Goal: Task Accomplishment & Management: Manage account settings

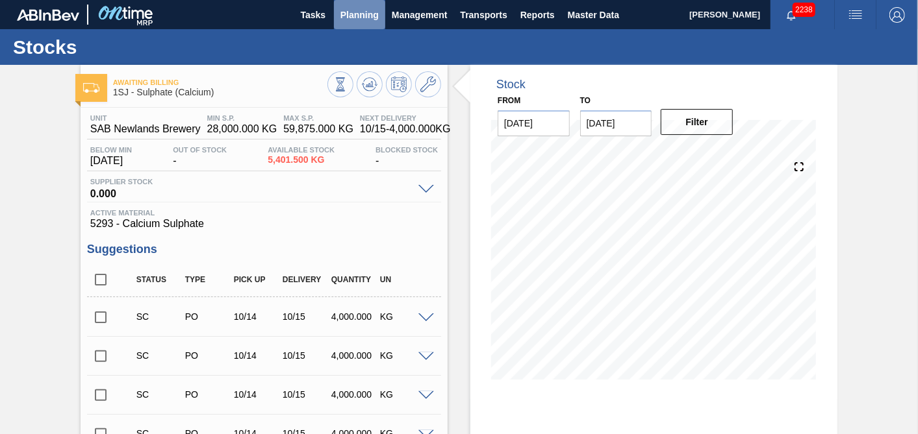
click at [378, 18] on button "Planning" at bounding box center [359, 14] width 51 height 29
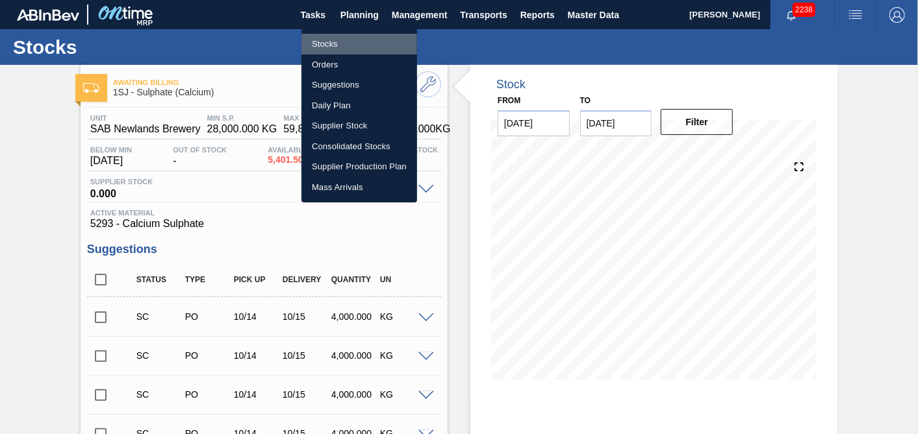
click at [322, 47] on li "Stocks" at bounding box center [359, 44] width 116 height 21
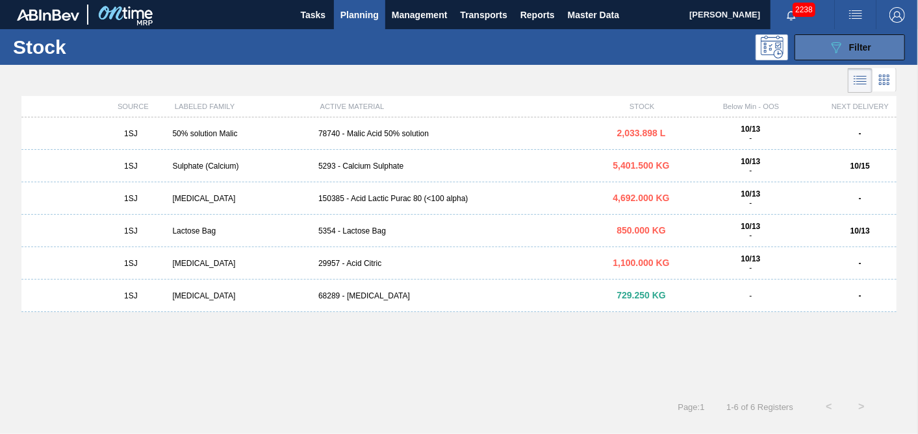
click at [849, 42] on span "Filter" at bounding box center [860, 47] width 22 height 10
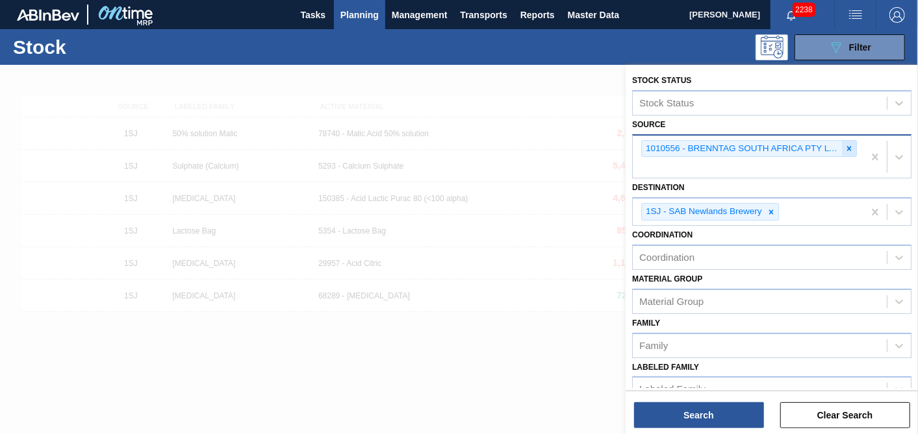
click at [844, 144] on icon at bounding box center [848, 148] width 9 height 9
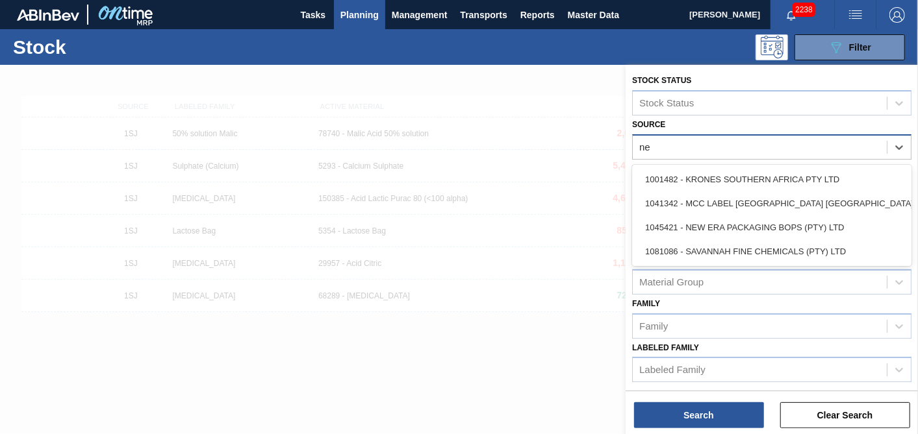
type input "new"
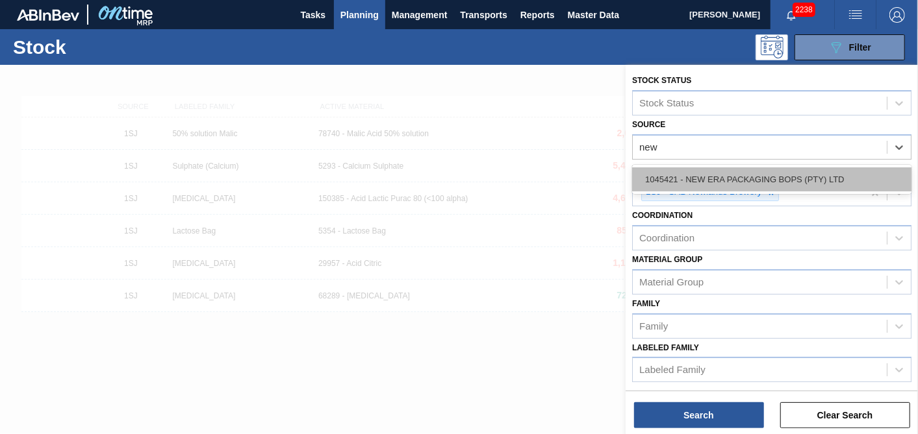
click at [743, 171] on div "1045421 - NEW ERA PACKAGING BOPS (PTY) LTD" at bounding box center [771, 180] width 279 height 24
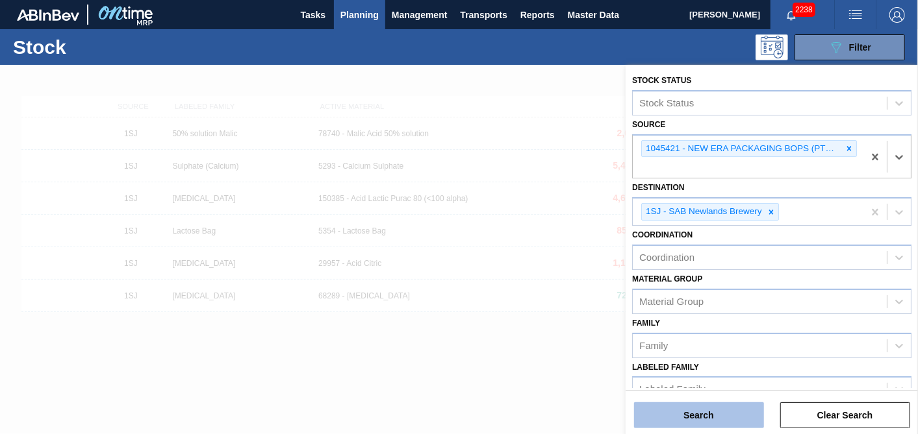
click at [684, 412] on button "Search" at bounding box center [699, 416] width 130 height 26
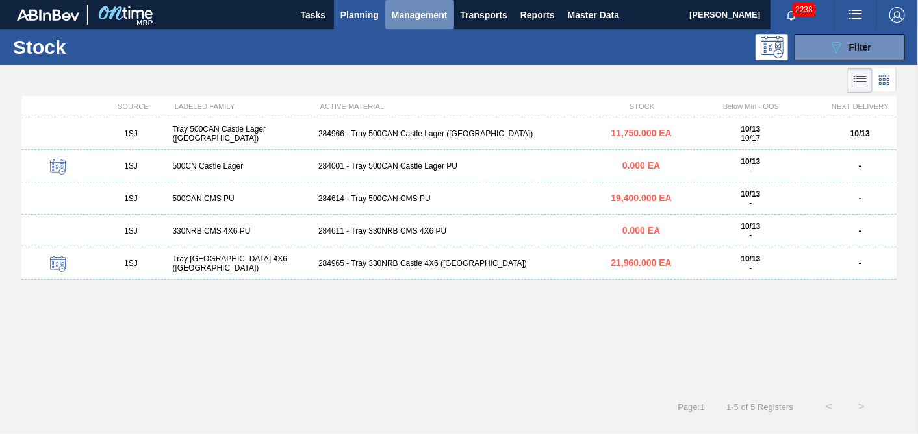
click at [397, 8] on span "Management" at bounding box center [420, 15] width 56 height 16
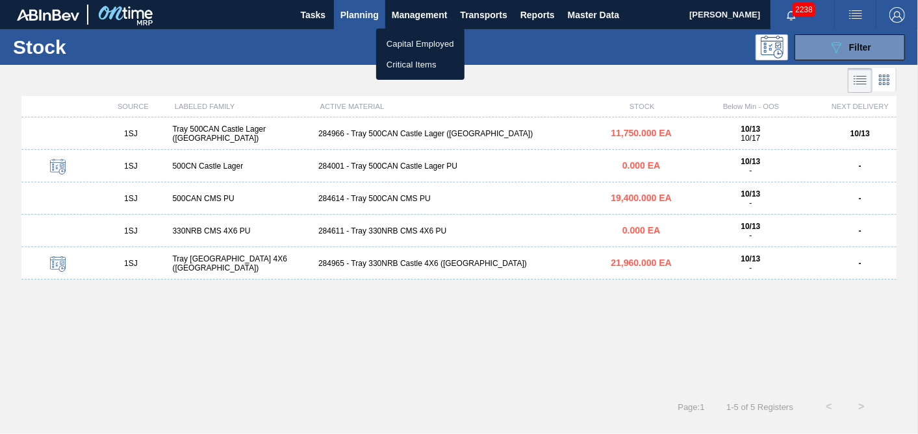
click at [360, 7] on div at bounding box center [459, 217] width 918 height 434
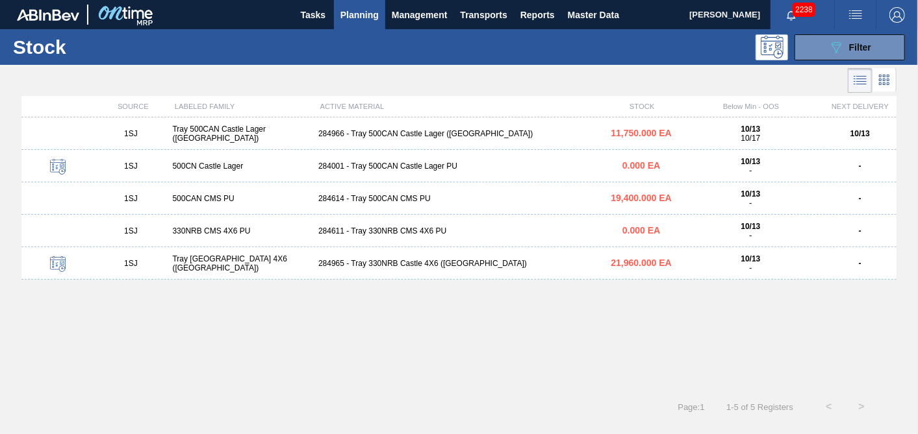
click at [358, 13] on span "Planning" at bounding box center [359, 15] width 38 height 16
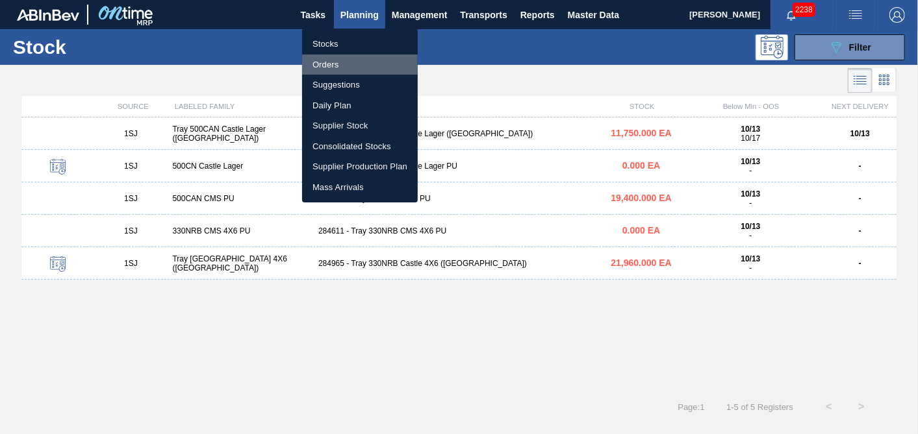
click at [345, 61] on li "Orders" at bounding box center [360, 65] width 116 height 21
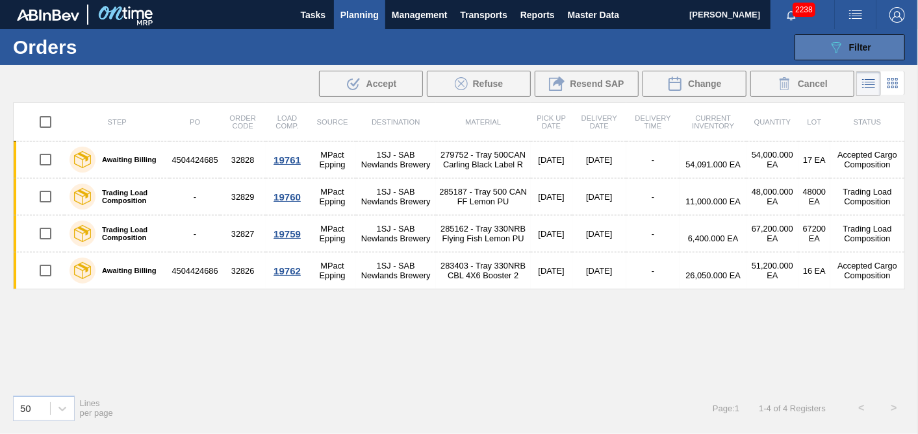
click at [857, 45] on span "Filter" at bounding box center [860, 47] width 22 height 10
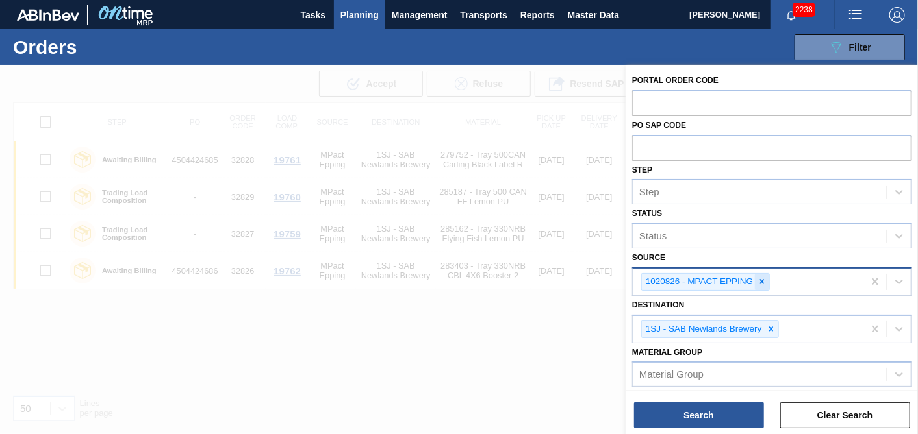
click at [757, 279] on icon at bounding box center [761, 281] width 9 height 9
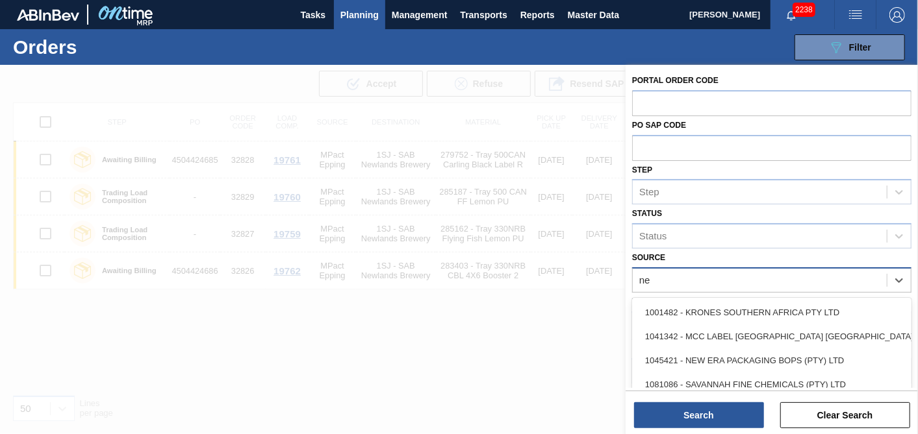
type input "new"
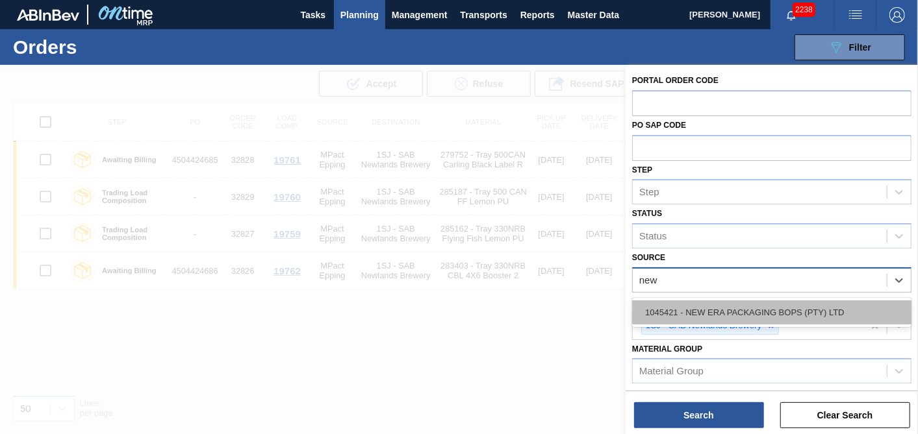
click at [729, 301] on div "1045421 - NEW ERA PACKAGING BOPS (PTY) LTD" at bounding box center [771, 313] width 279 height 24
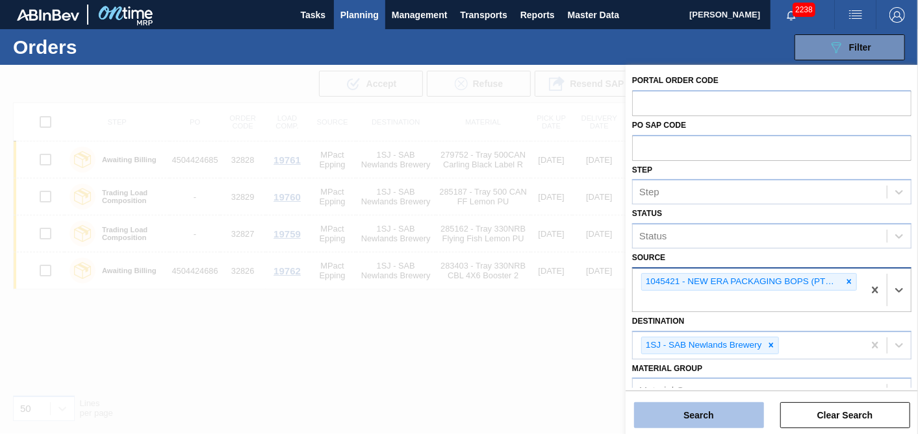
click at [697, 417] on button "Search" at bounding box center [699, 416] width 130 height 26
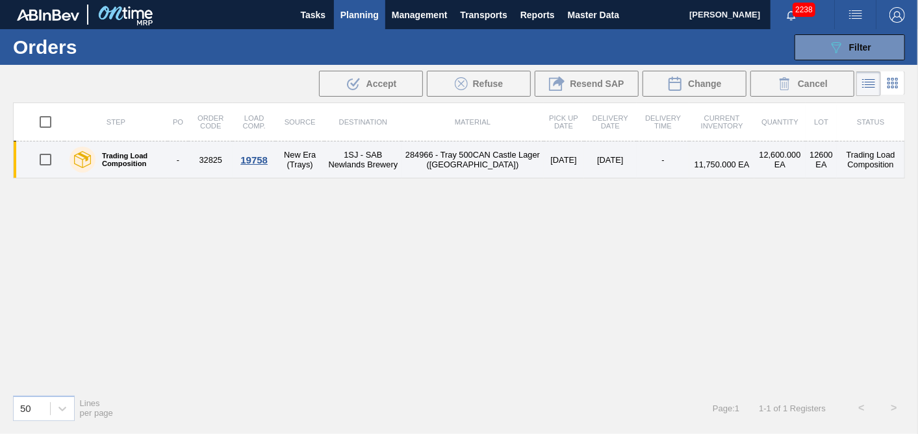
click at [261, 156] on div "19758" at bounding box center [253, 160] width 38 height 11
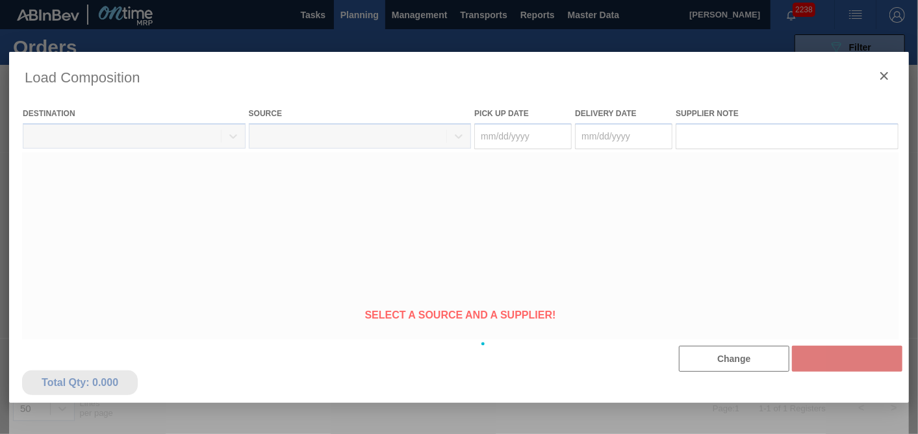
type Date "[DATE]"
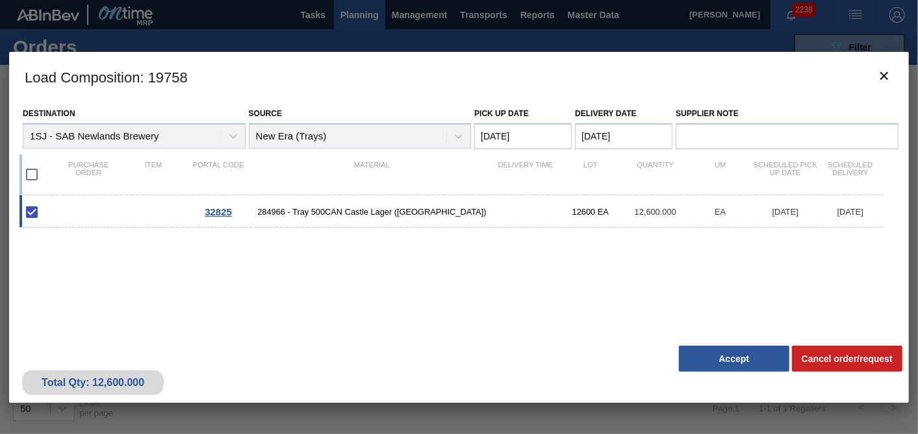
click at [719, 356] on button "Accept" at bounding box center [734, 359] width 110 height 26
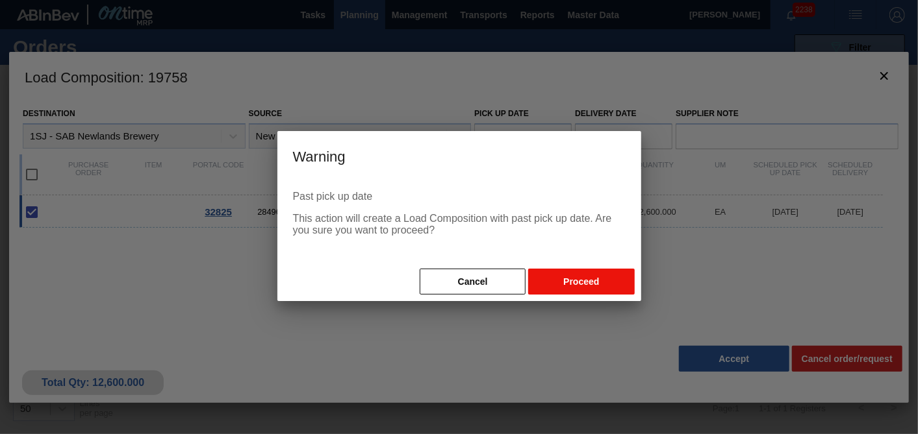
click at [581, 273] on button "Proceed" at bounding box center [581, 282] width 106 height 26
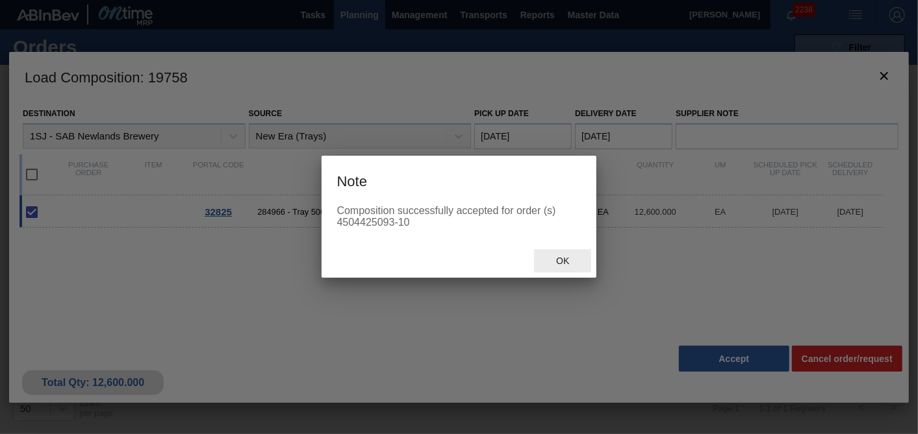
click at [565, 256] on div "Ok" at bounding box center [562, 261] width 57 height 24
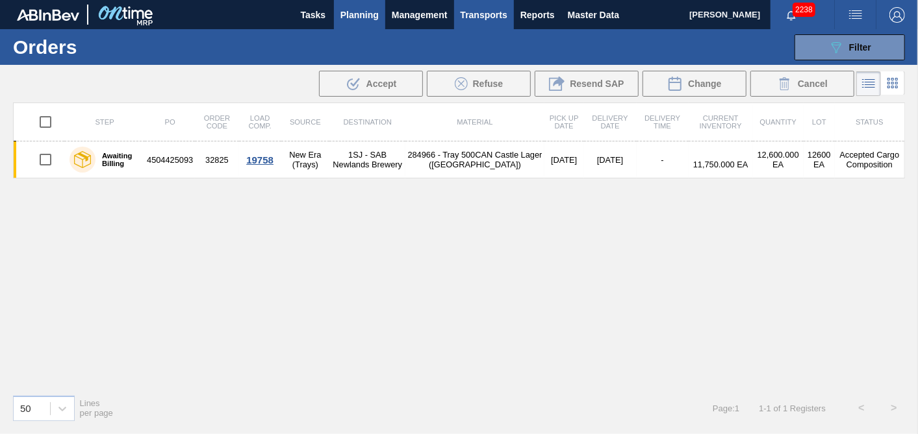
click at [475, 27] on button "Transports" at bounding box center [484, 14] width 60 height 29
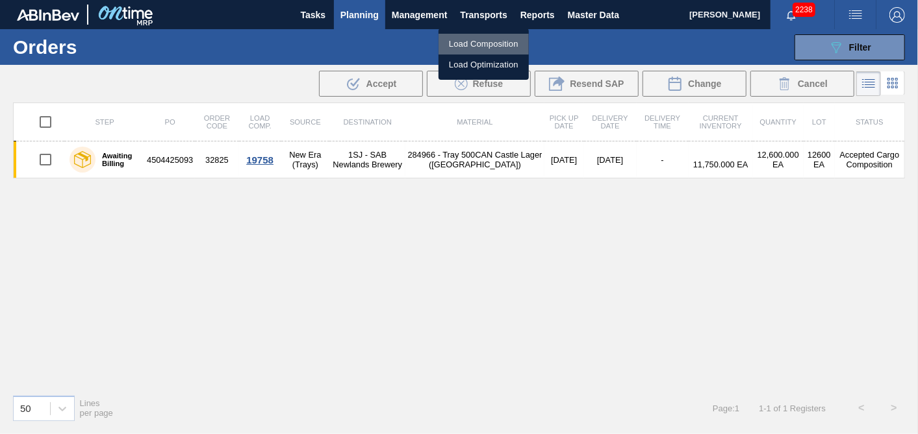
click at [464, 44] on li "Load Composition" at bounding box center [483, 44] width 90 height 21
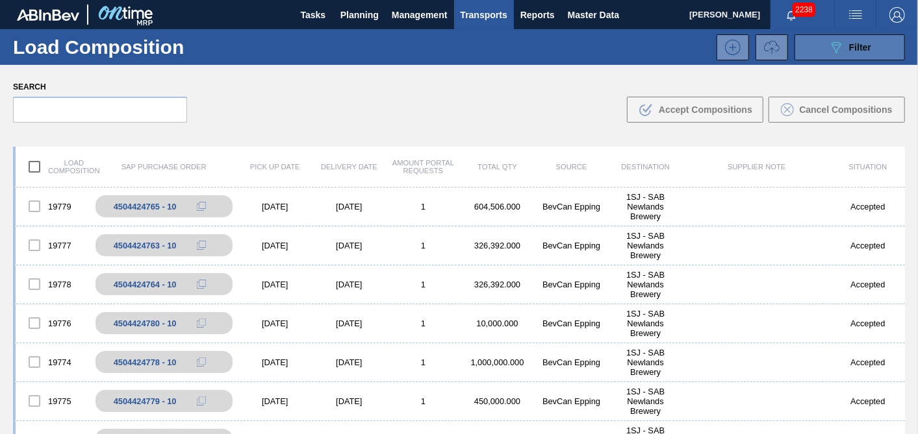
click at [841, 46] on icon "089F7B8B-B2A5-4AFE-B5C0-19BA573D28AC" at bounding box center [836, 48] width 16 height 16
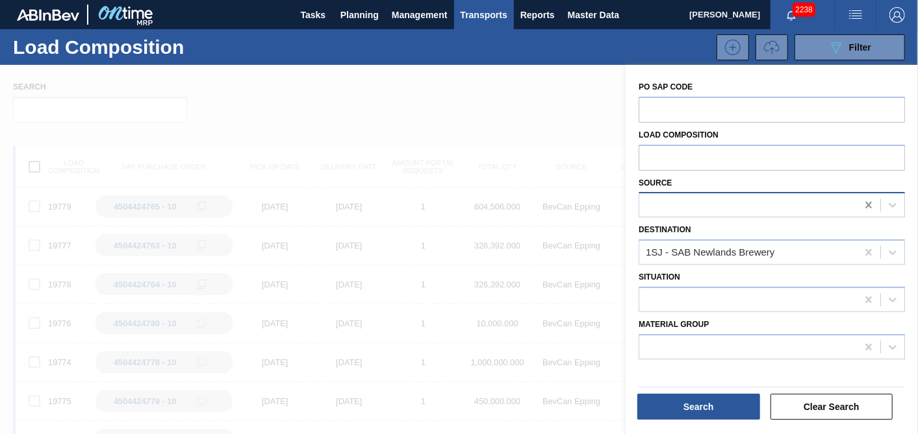
click at [868, 206] on icon at bounding box center [868, 205] width 6 height 6
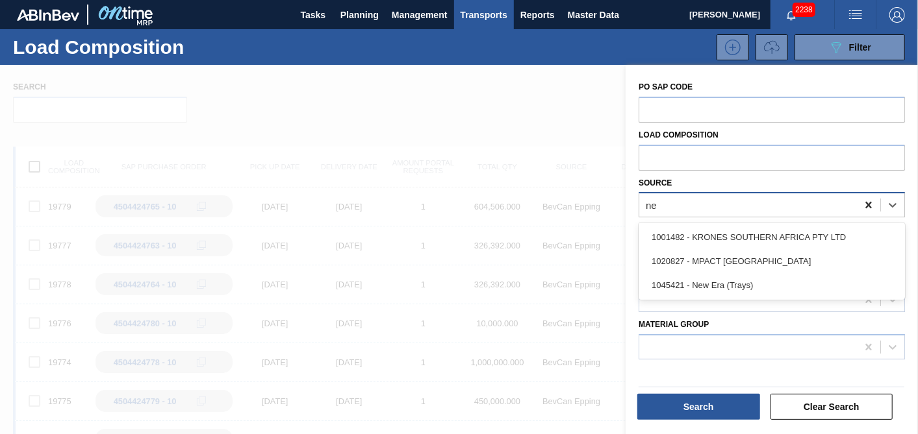
type input "new"
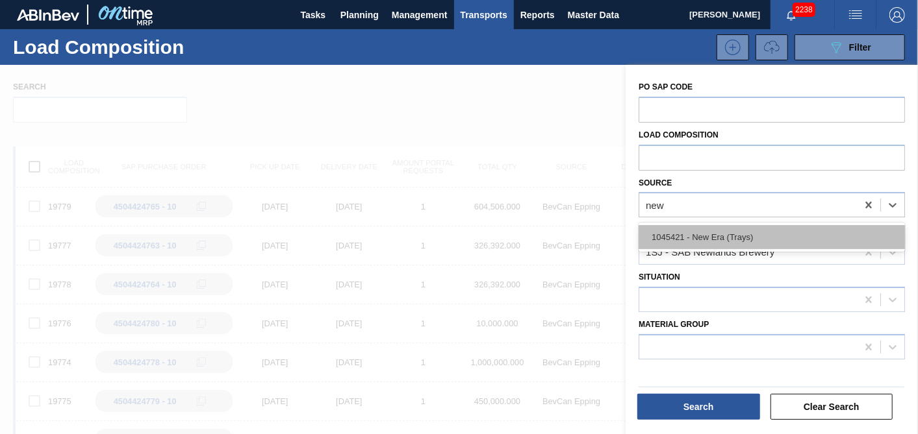
click at [749, 240] on div "1045421 - New Era (Trays)" at bounding box center [771, 237] width 266 height 24
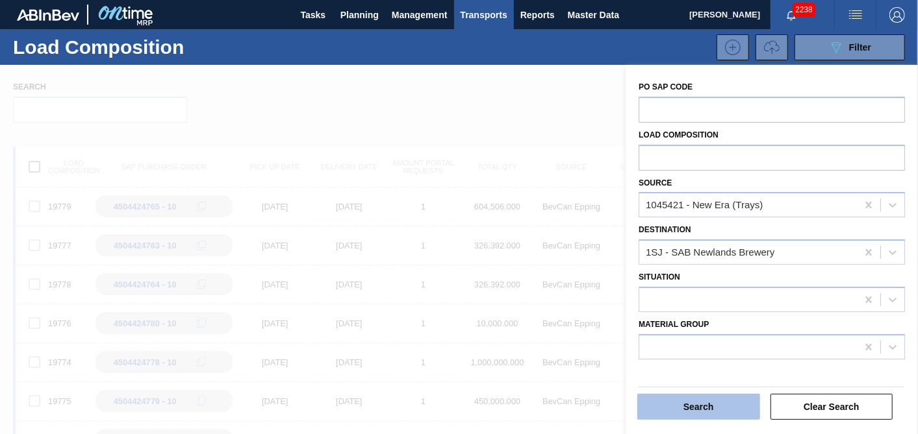
click at [718, 401] on button "Search" at bounding box center [698, 407] width 123 height 26
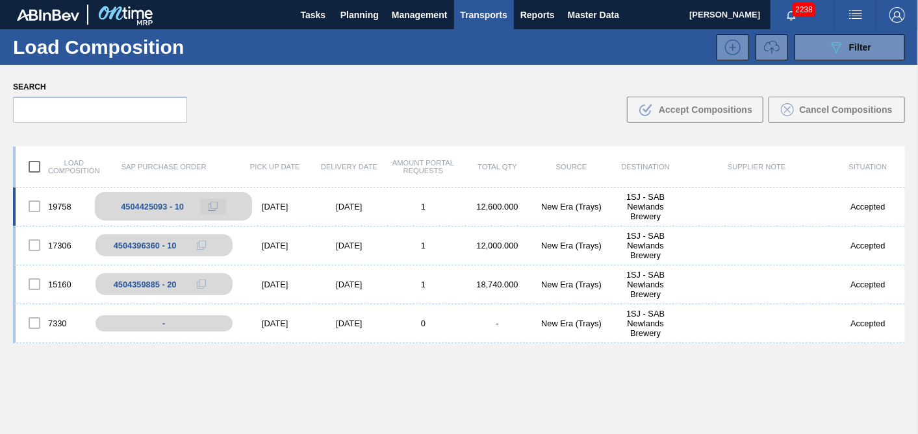
click at [205, 203] on button at bounding box center [213, 207] width 26 height 16
click at [377, 9] on span "Planning" at bounding box center [359, 15] width 38 height 16
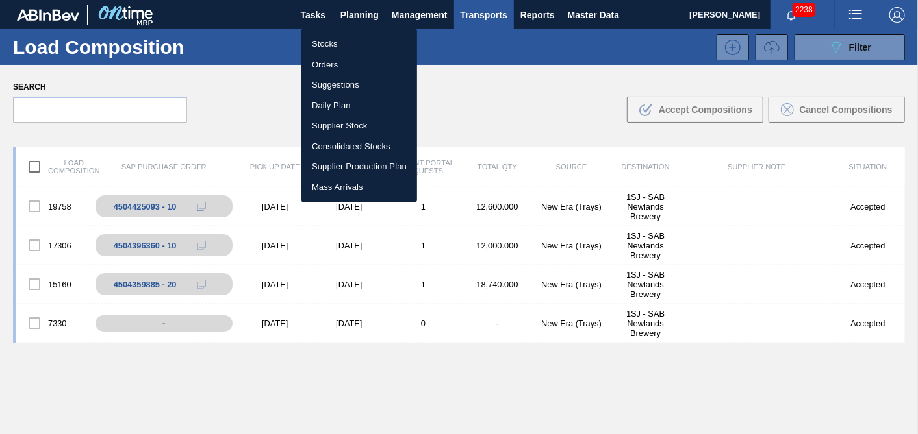
drag, startPoint x: 342, startPoint y: 42, endPoint x: 362, endPoint y: 89, distance: 50.6
click at [342, 42] on li "Stocks" at bounding box center [359, 44] width 116 height 21
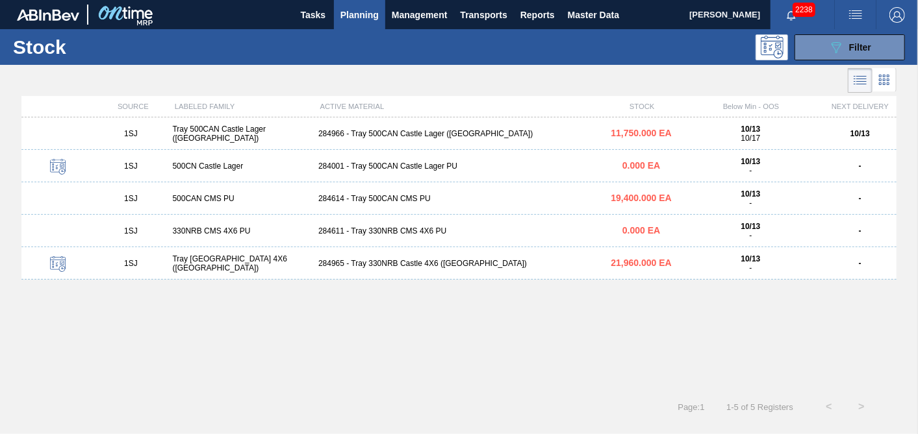
click at [419, 264] on div "284965 - Tray 330NRB Castle 4X6 ([GEOGRAPHIC_DATA])" at bounding box center [459, 263] width 292 height 9
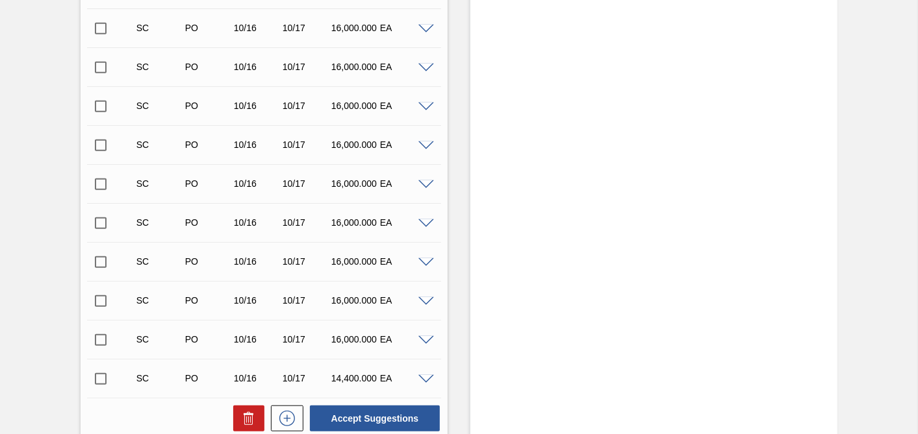
scroll to position [432, 0]
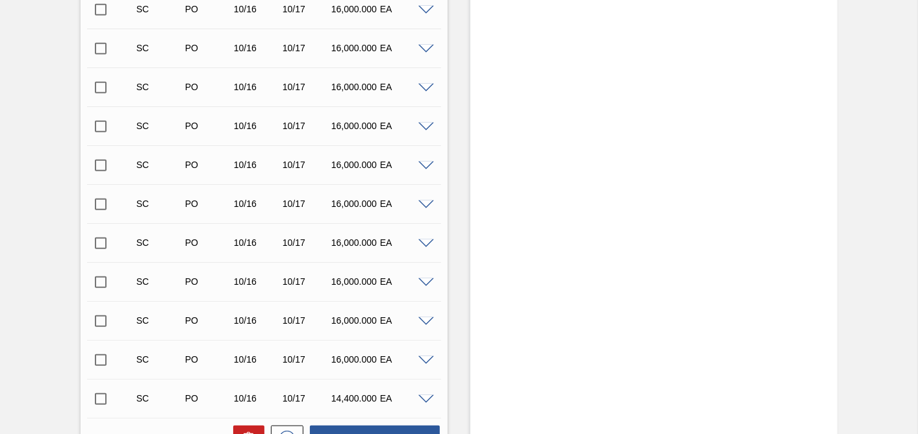
click at [94, 363] on input "checkbox" at bounding box center [100, 360] width 27 height 27
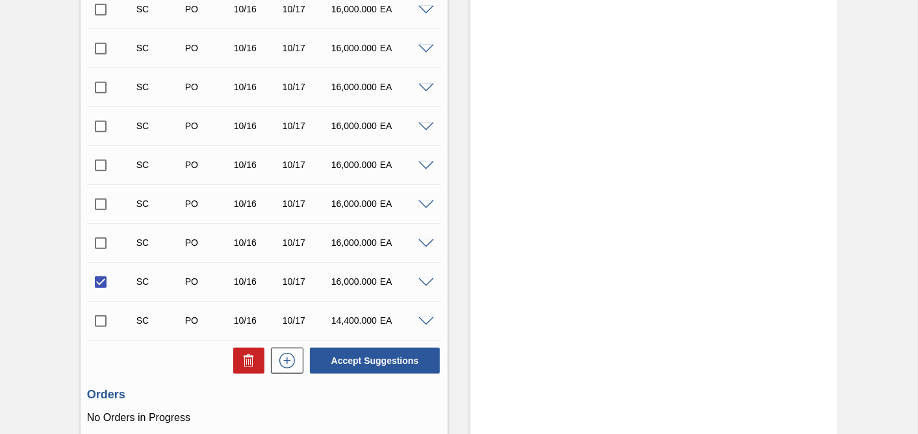
scroll to position [618, 0]
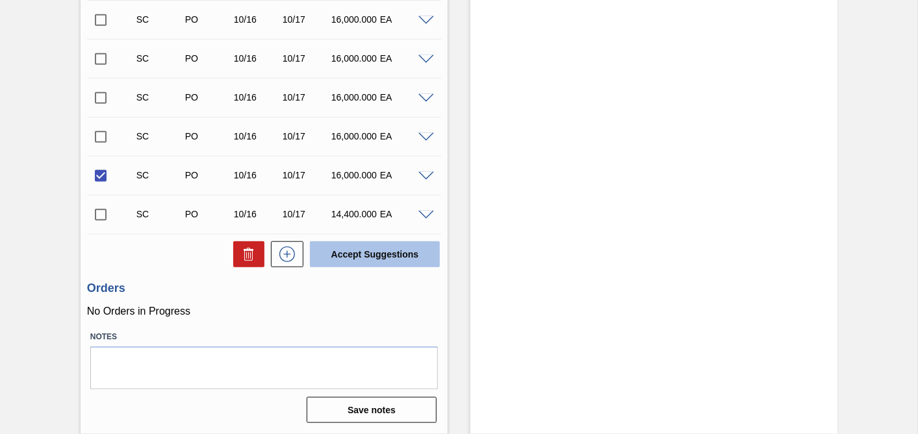
click at [362, 258] on button "Accept Suggestions" at bounding box center [375, 255] width 130 height 26
checkbox input "false"
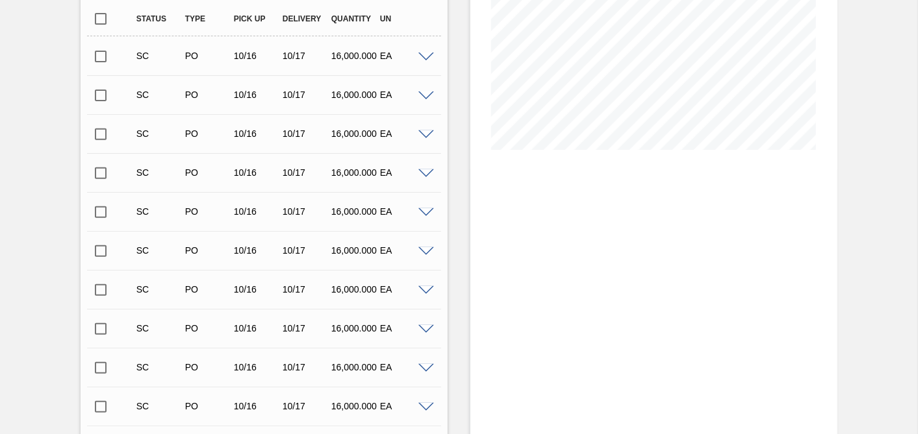
scroll to position [0, 0]
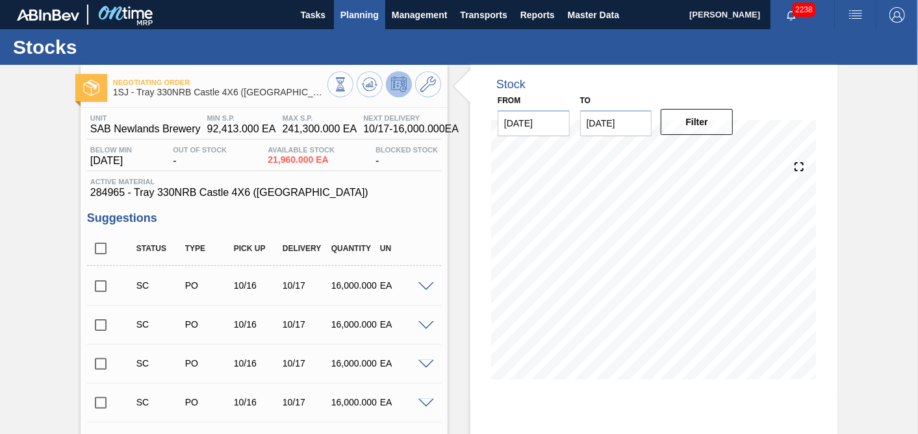
click at [369, 19] on span "Planning" at bounding box center [359, 15] width 38 height 16
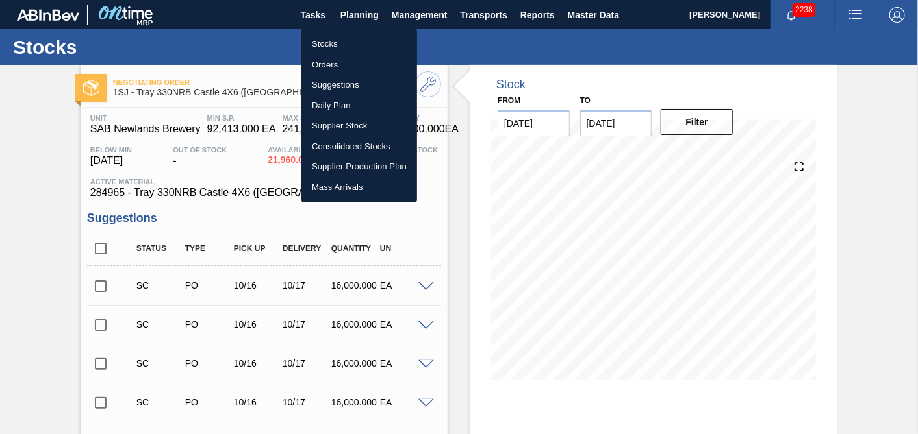
click at [315, 67] on li "Orders" at bounding box center [359, 65] width 116 height 21
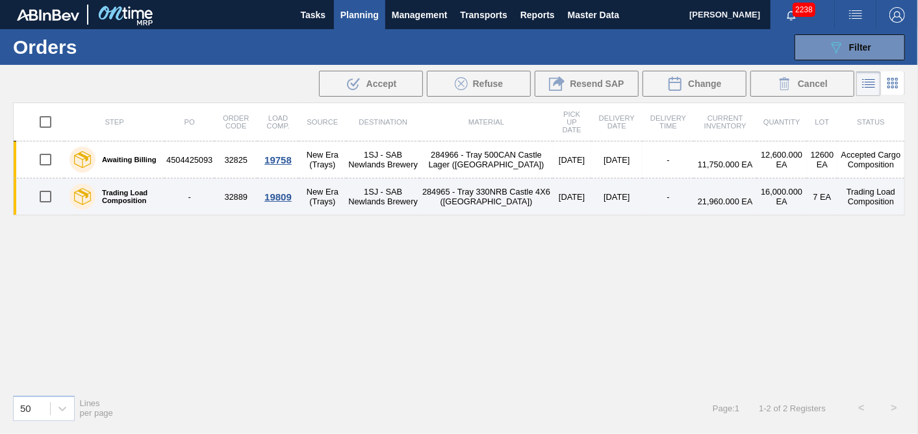
click at [276, 195] on div "19809" at bounding box center [278, 197] width 38 height 11
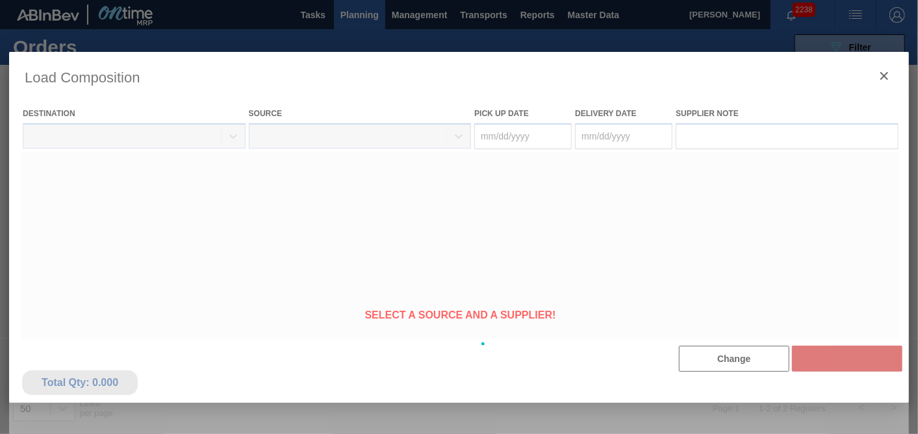
type Date "10/16/2025"
type Date "10/17/2025"
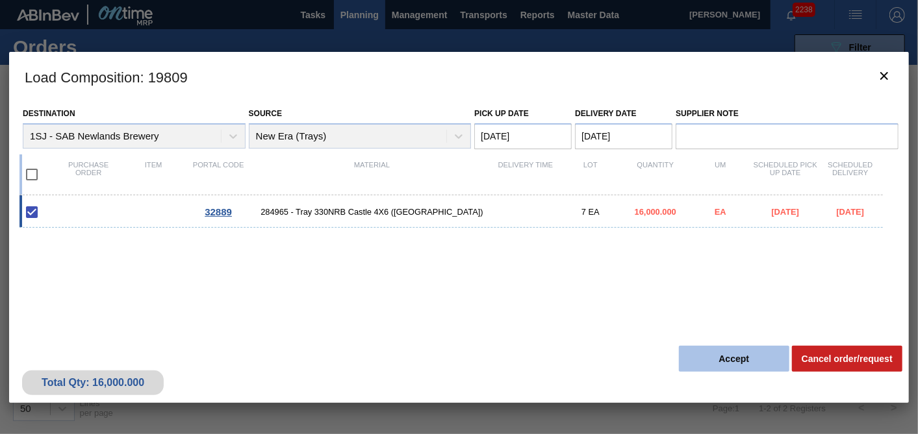
click at [703, 356] on button "Accept" at bounding box center [734, 359] width 110 height 26
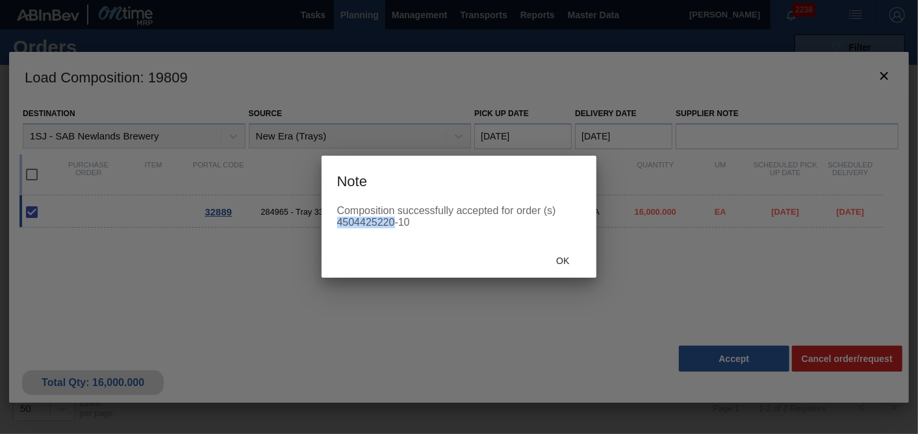
drag, startPoint x: 336, startPoint y: 222, endPoint x: 394, endPoint y: 224, distance: 57.8
click at [394, 224] on div "Composition successfully accepted for order (s) 4504425220-10" at bounding box center [459, 216] width 244 height 23
copy div "4504425220"
